Goal: Find contact information: Find contact information

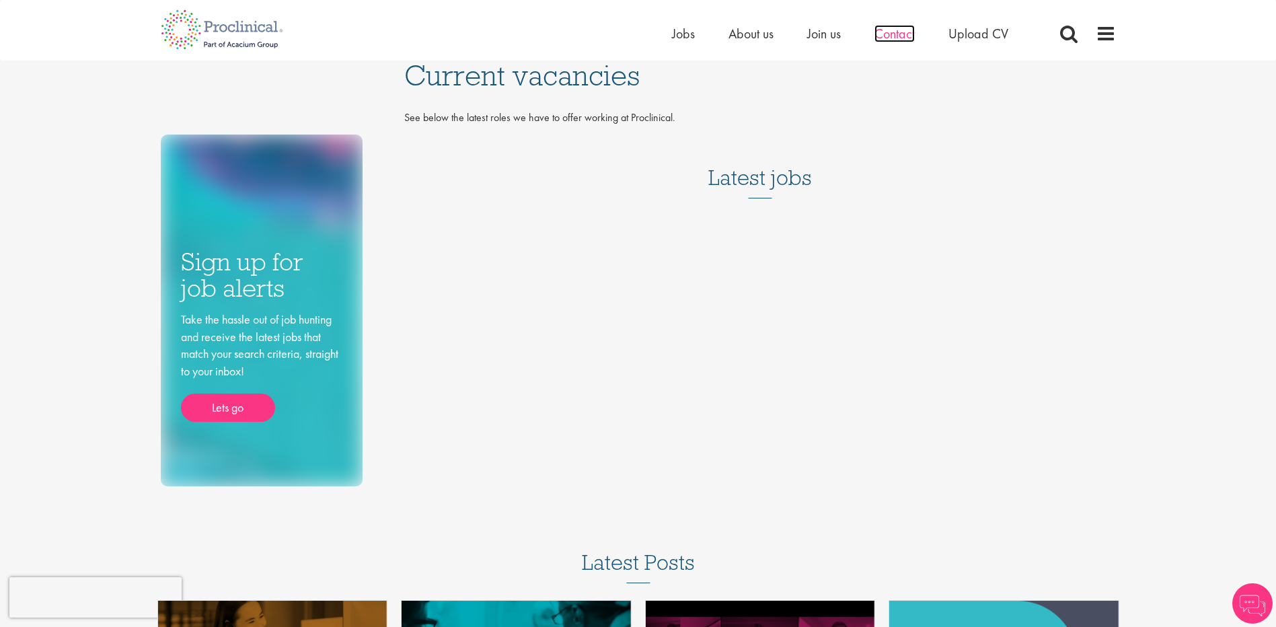
click at [892, 36] on span "Contact" at bounding box center [894, 33] width 40 height 17
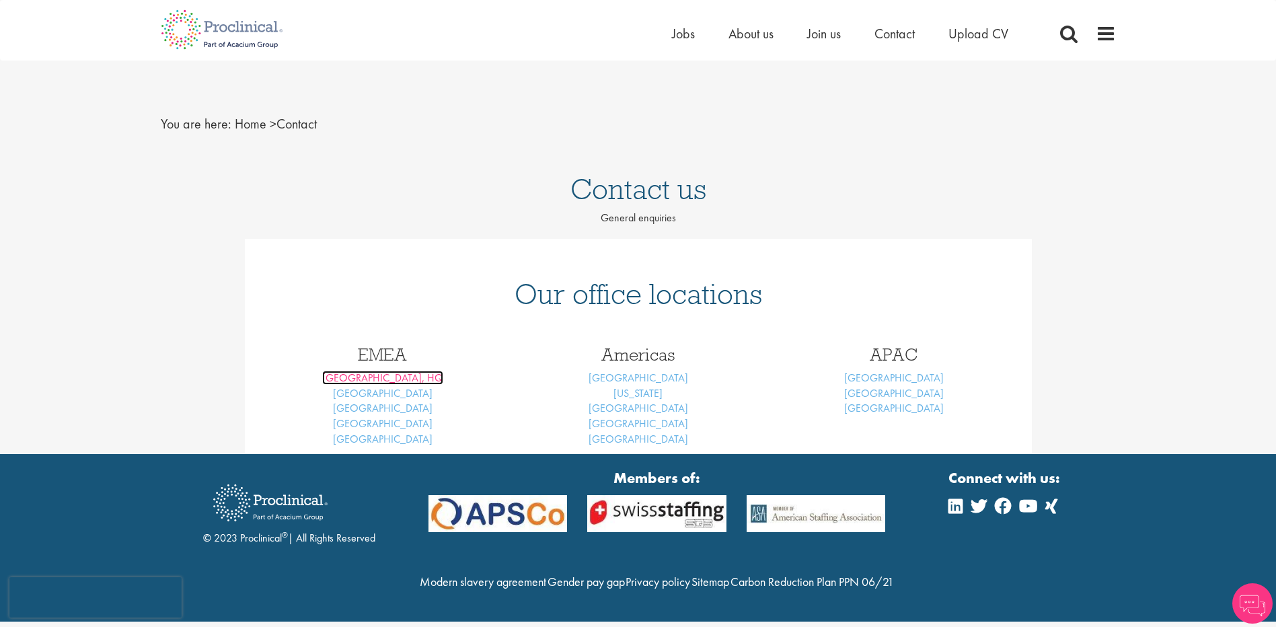
click at [369, 379] on link "London, HQ" at bounding box center [382, 378] width 121 height 14
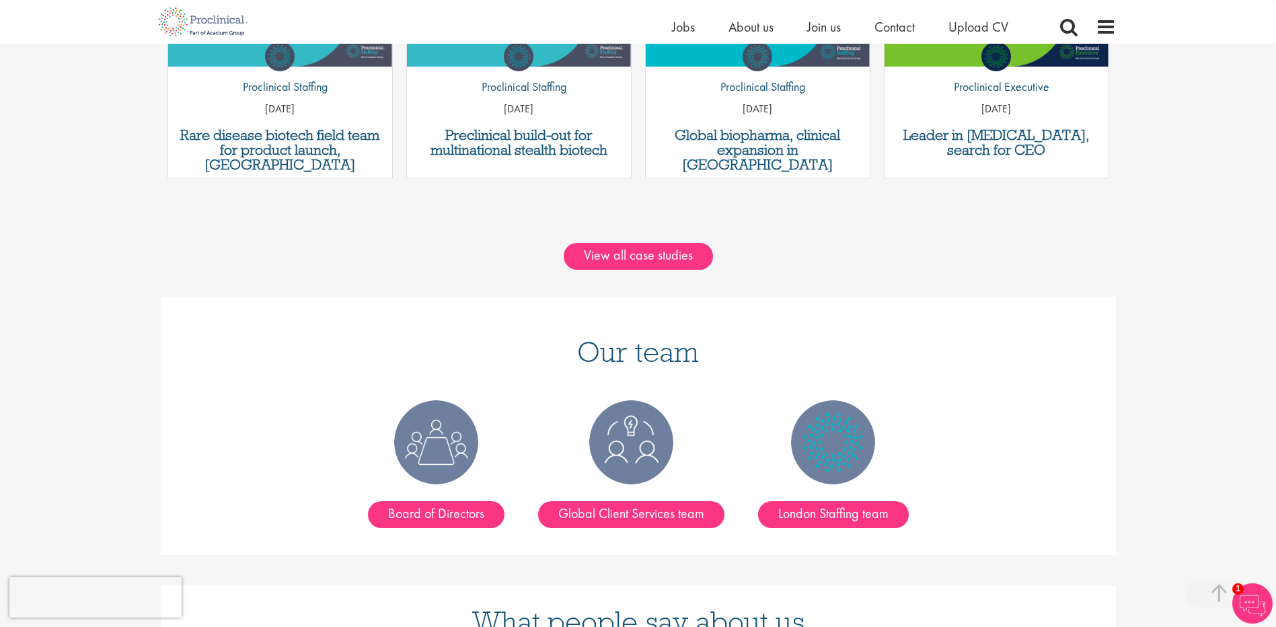
scroll to position [1412, 0]
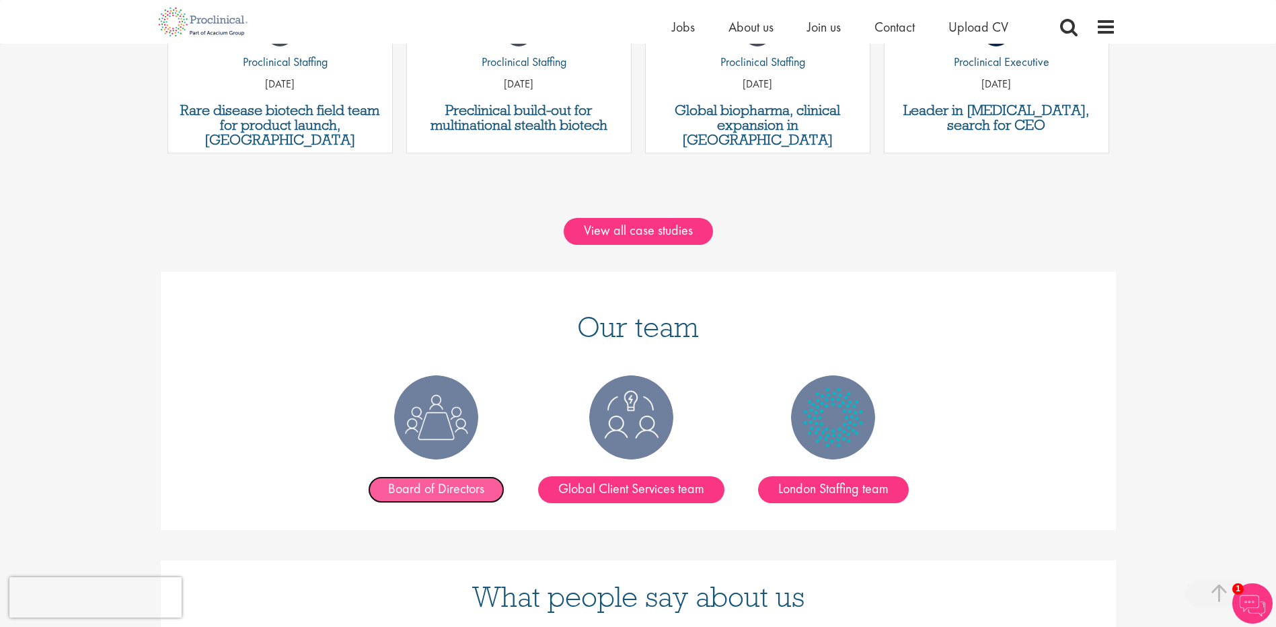
click at [459, 476] on link "Board of Directors" at bounding box center [436, 489] width 137 height 27
